Goal: Find specific page/section: Find specific page/section

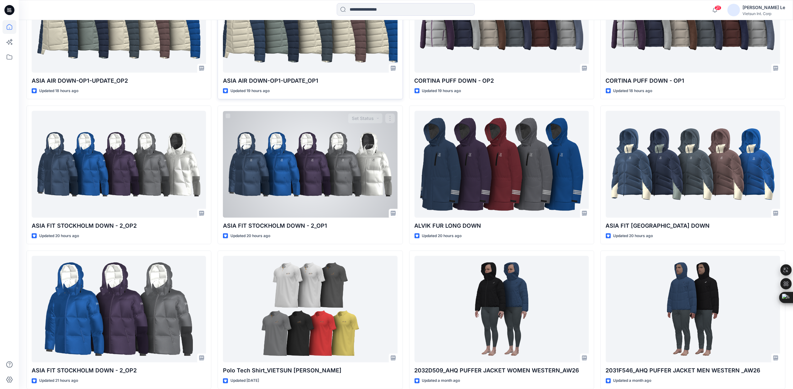
scroll to position [313, 0]
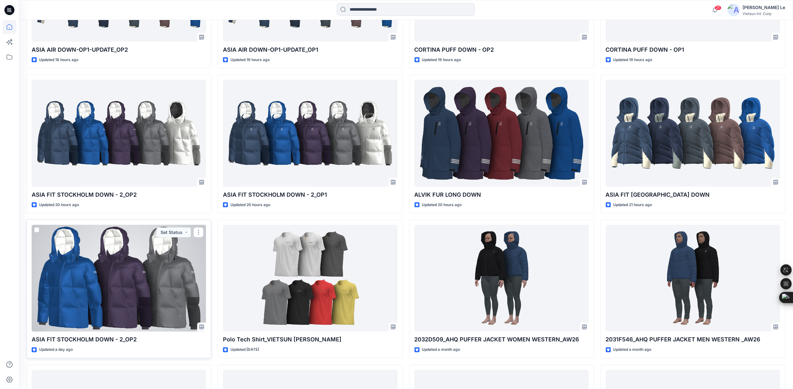
click at [145, 290] on div at bounding box center [119, 278] width 174 height 107
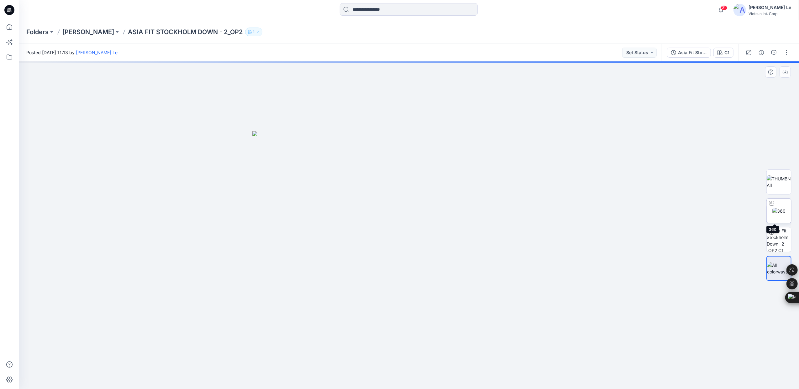
click at [776, 208] on div at bounding box center [772, 204] width 10 height 10
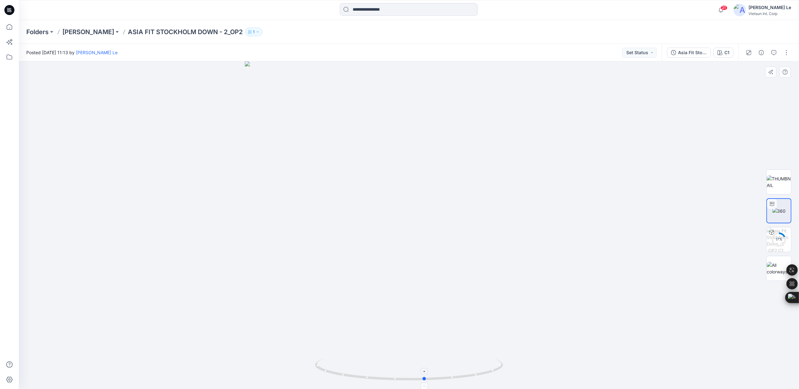
drag, startPoint x: 411, startPoint y: 381, endPoint x: 427, endPoint y: 375, distance: 16.9
click at [427, 375] on icon at bounding box center [410, 371] width 190 height 24
click at [66, 30] on p "[PERSON_NAME]" at bounding box center [88, 32] width 52 height 9
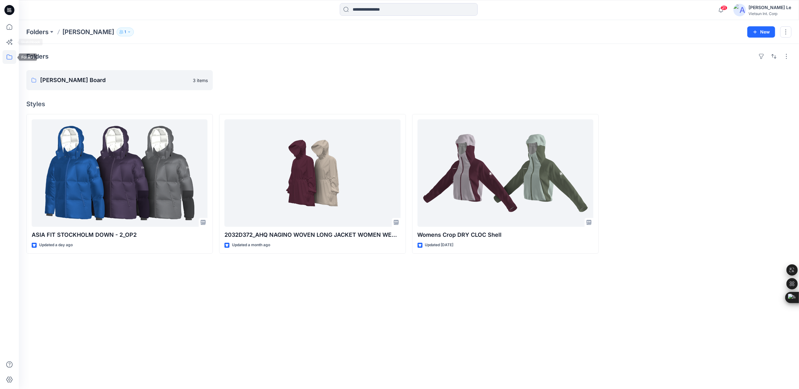
click at [5, 54] on icon at bounding box center [10, 57] width 14 height 14
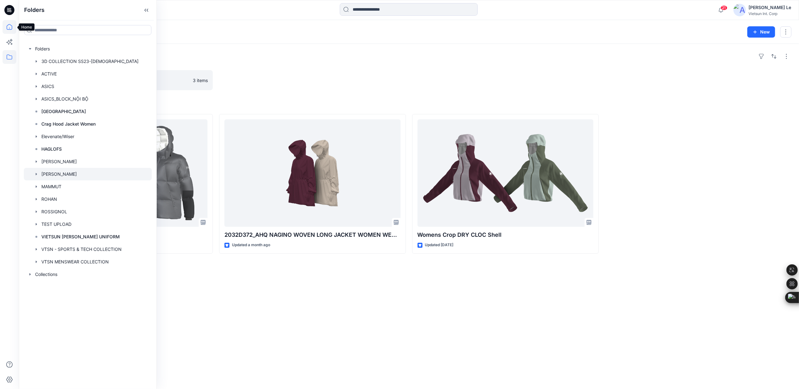
click at [9, 26] on icon at bounding box center [10, 27] width 14 height 14
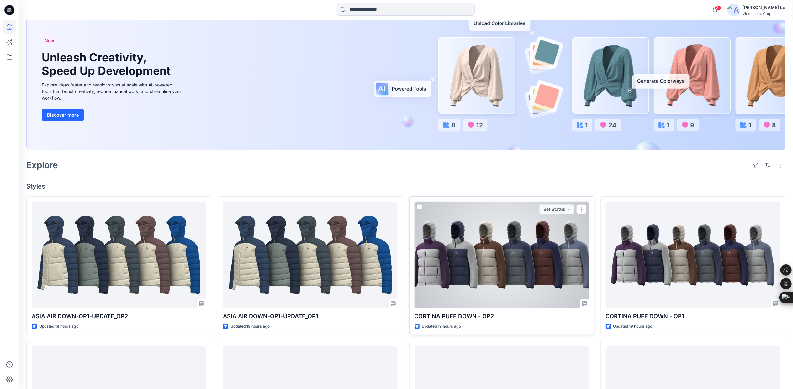
scroll to position [125, 0]
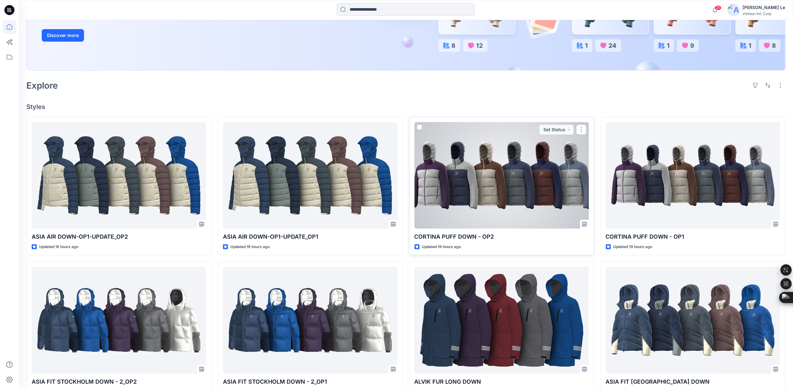
click at [477, 191] on div at bounding box center [501, 175] width 174 height 107
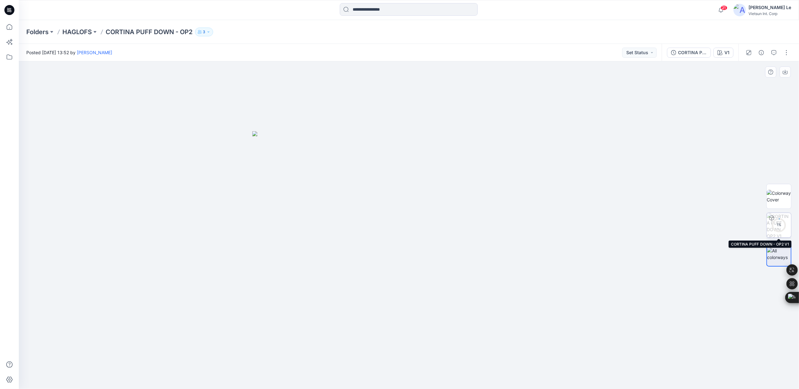
click at [774, 221] on circle at bounding box center [779, 225] width 13 height 13
click at [80, 33] on p "HAGLOFS" at bounding box center [76, 32] width 29 height 9
